Goal: Information Seeking & Learning: Learn about a topic

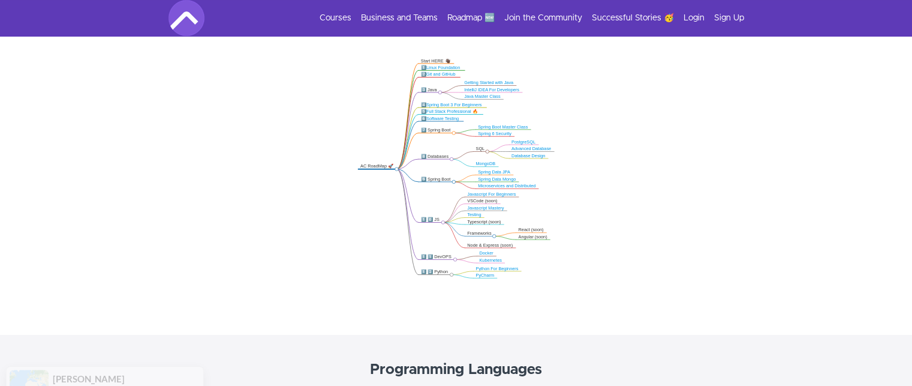
scroll to position [223, 0]
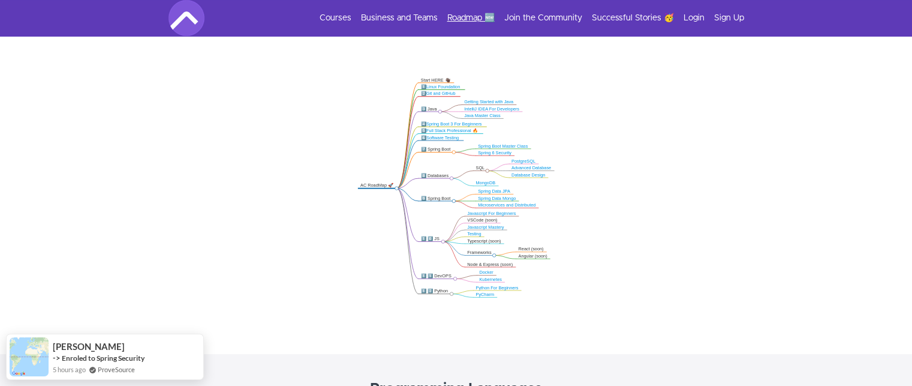
click at [465, 20] on link "Roadmap 🆕" at bounding box center [470, 18] width 47 height 12
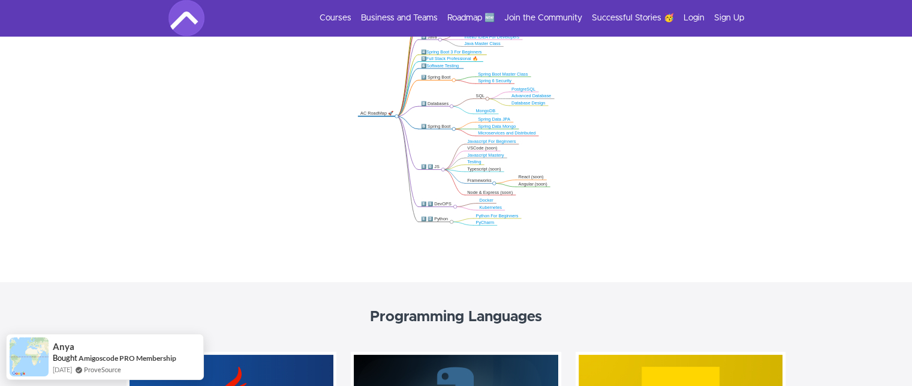
scroll to position [244, 0]
